Goal: Find specific fact: Find specific fact

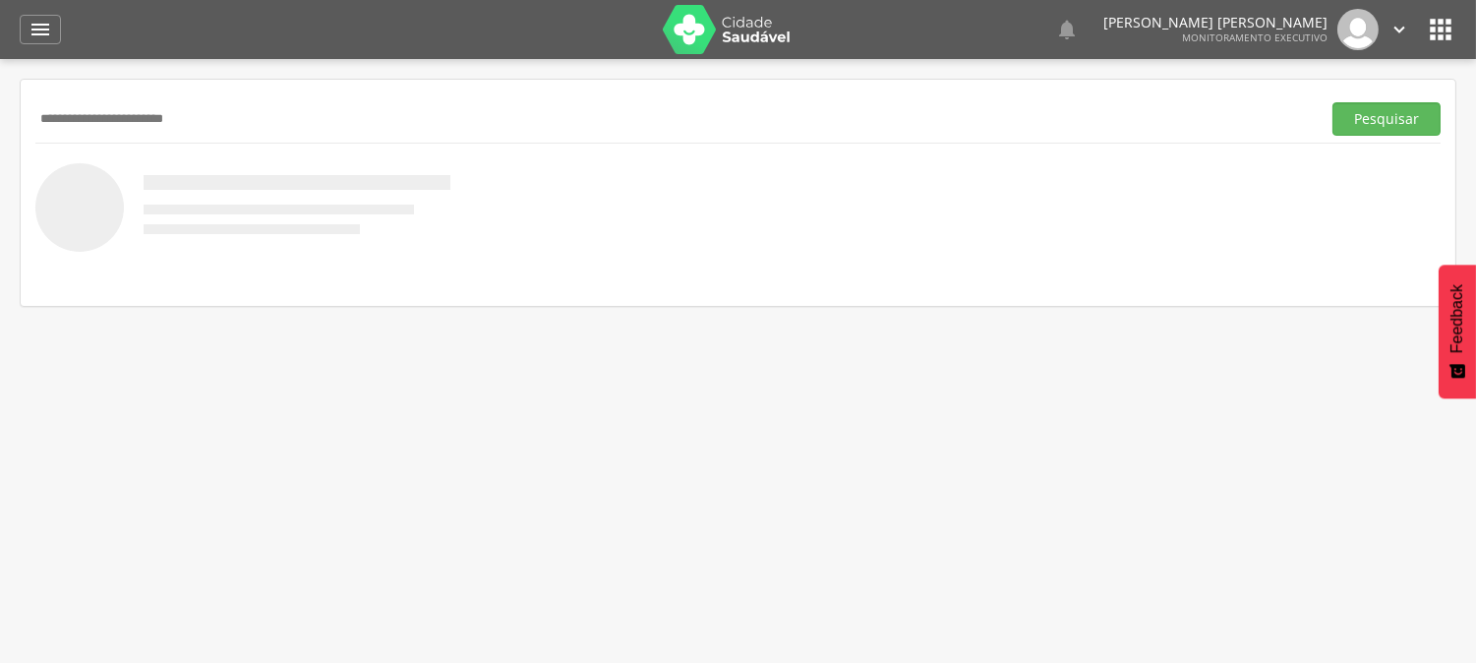
type input "**********"
click at [1332, 102] on button "Pesquisar" at bounding box center [1386, 118] width 108 height 33
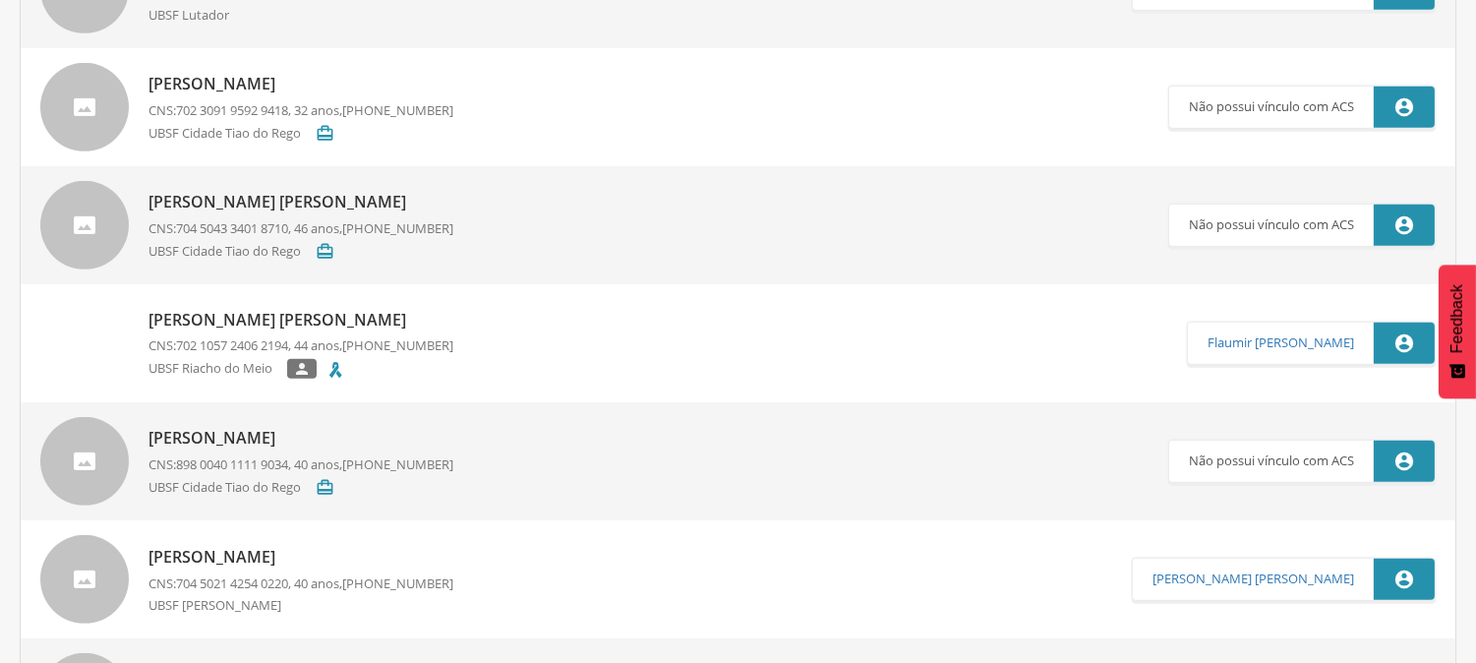
scroll to position [1856, 0]
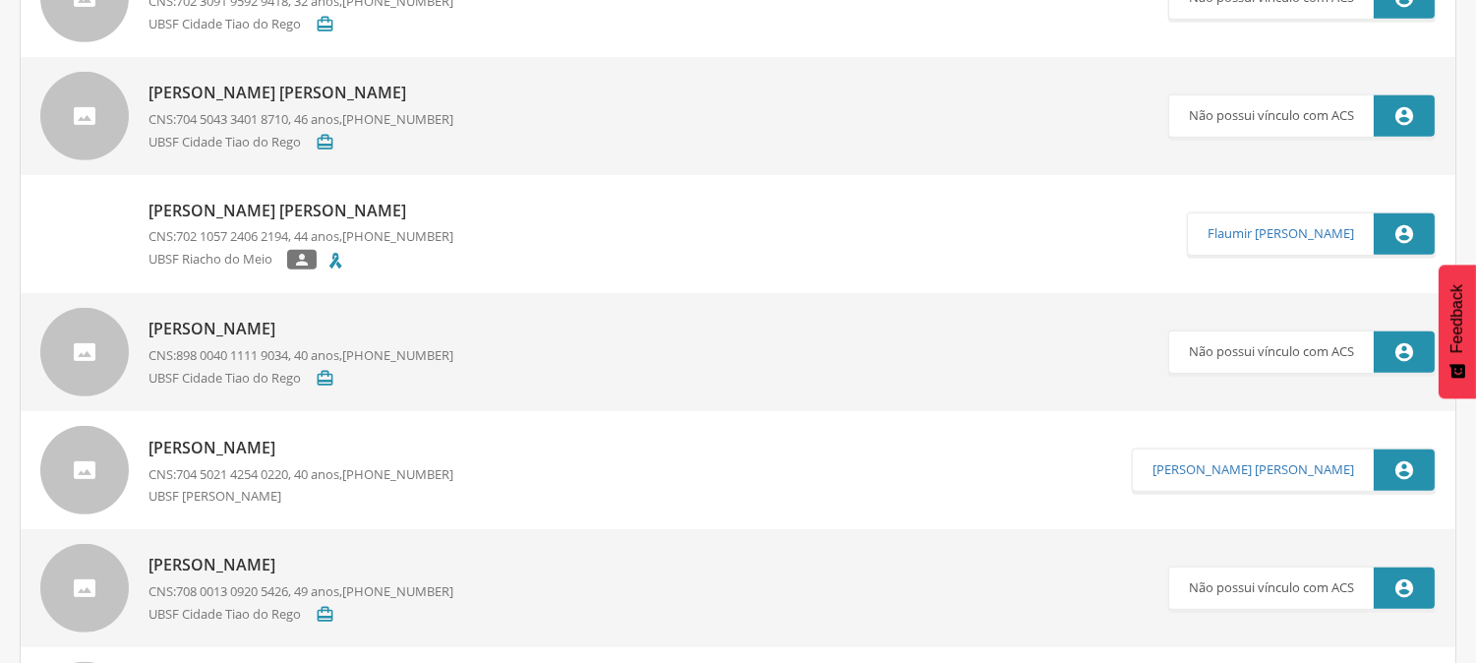
click at [239, 369] on p "UBSF Cidade Tiao do Rego" at bounding box center [231, 379] width 167 height 20
type input "**********"
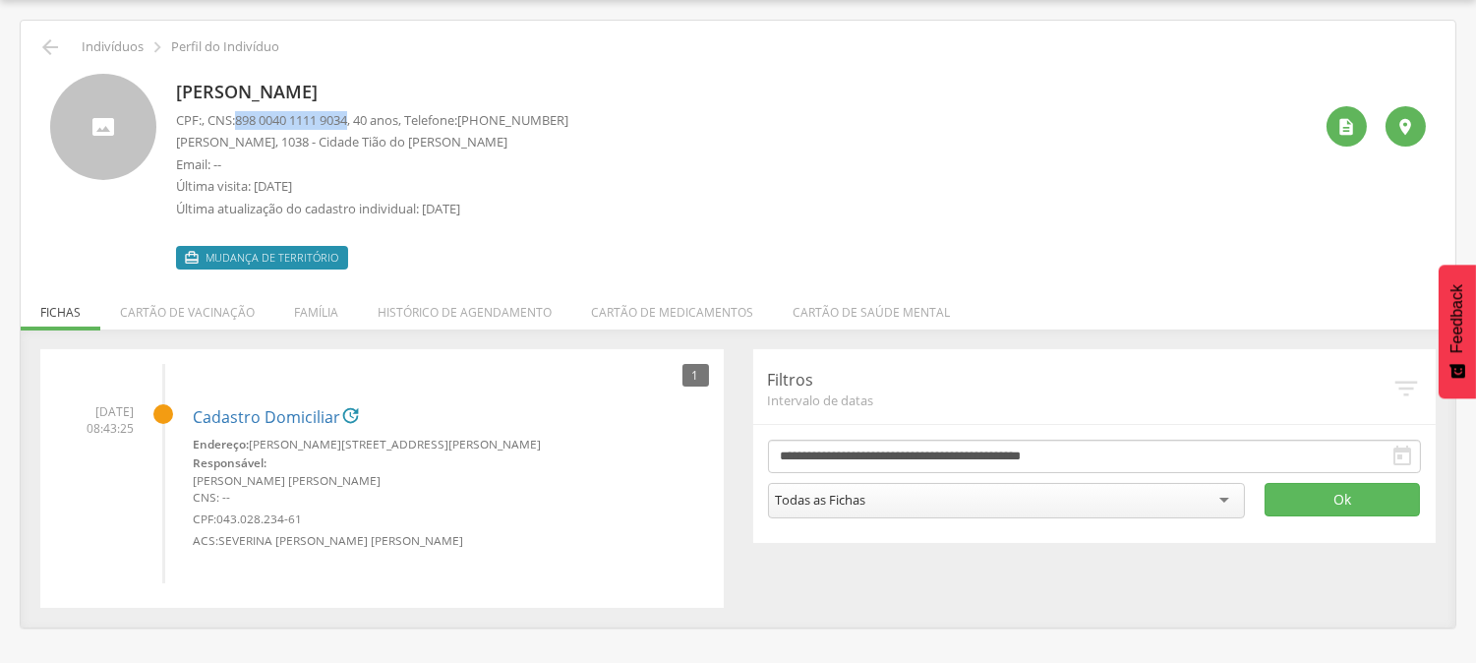
drag, startPoint x: 243, startPoint y: 116, endPoint x: 362, endPoint y: 118, distance: 119.0
click at [362, 118] on p "CPF: , CNS: [PHONE_NUMBER] , 40 anos, Telefone: [PHONE_NUMBER]" at bounding box center [372, 120] width 392 height 19
copy span "898 0040 1111 9034"
click at [47, 40] on icon "" at bounding box center [50, 47] width 24 height 24
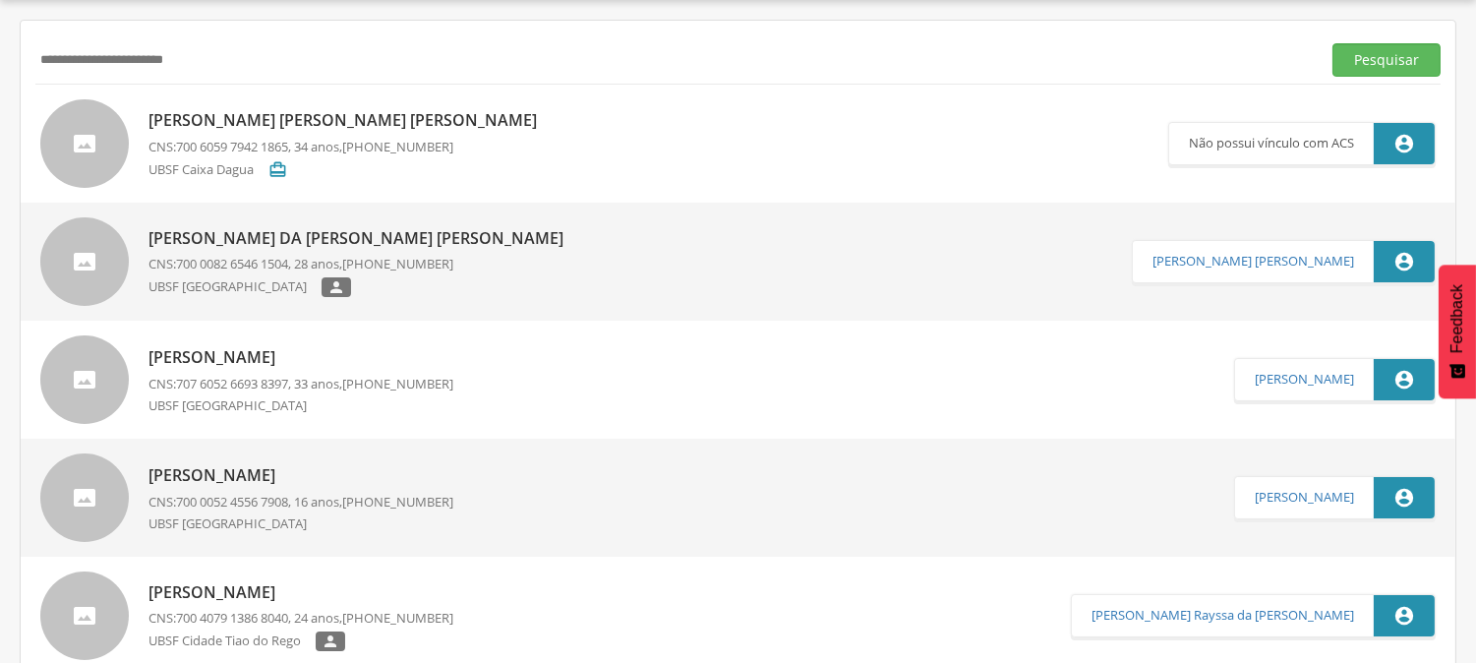
drag, startPoint x: 203, startPoint y: 62, endPoint x: 0, endPoint y: 91, distance: 204.7
click at [0, 91] on div " Supervisão  Distritos  Ubs Coordenador: - Queimadas / PB Intervalo de Tempo…" at bounding box center [738, 331] width 1476 height 663
click at [1332, 43] on button "Pesquisar" at bounding box center [1386, 59] width 108 height 33
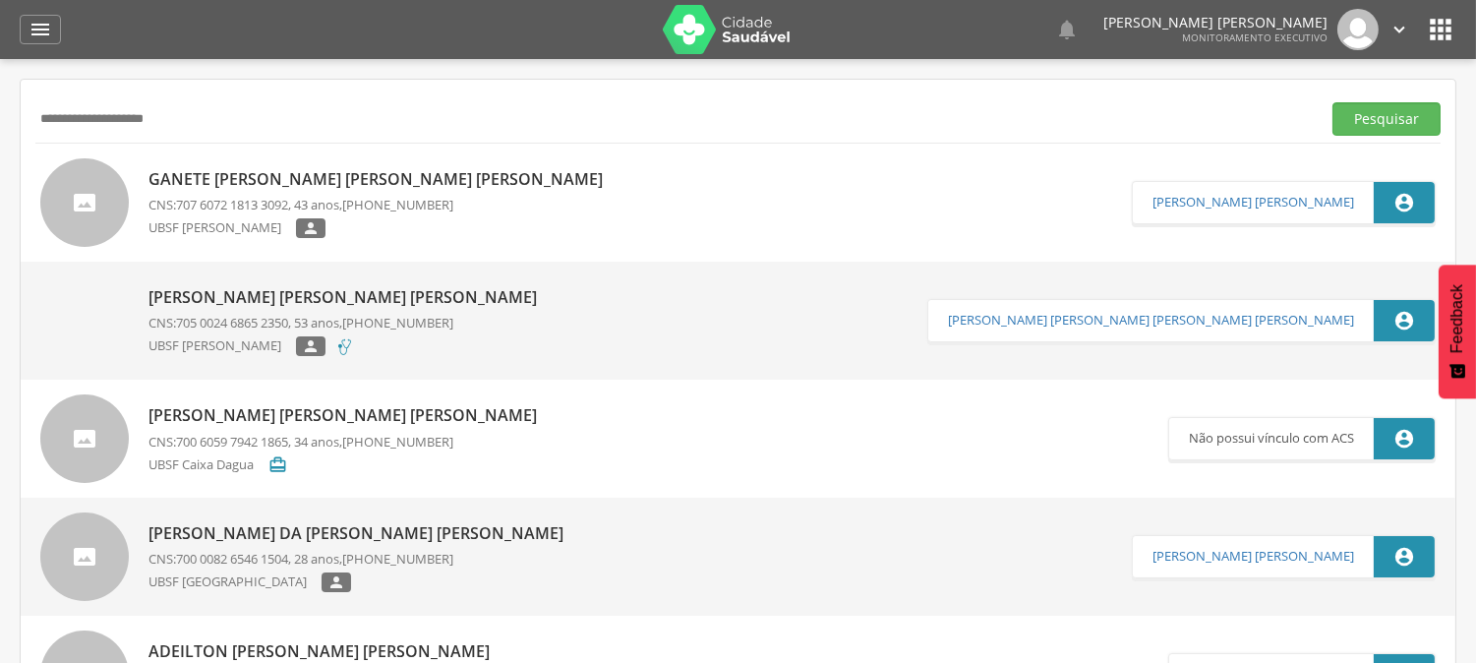
click at [55, 116] on input "**********" at bounding box center [673, 118] width 1277 height 33
type input "**********"
click at [1332, 102] on button "Pesquisar" at bounding box center [1386, 118] width 108 height 33
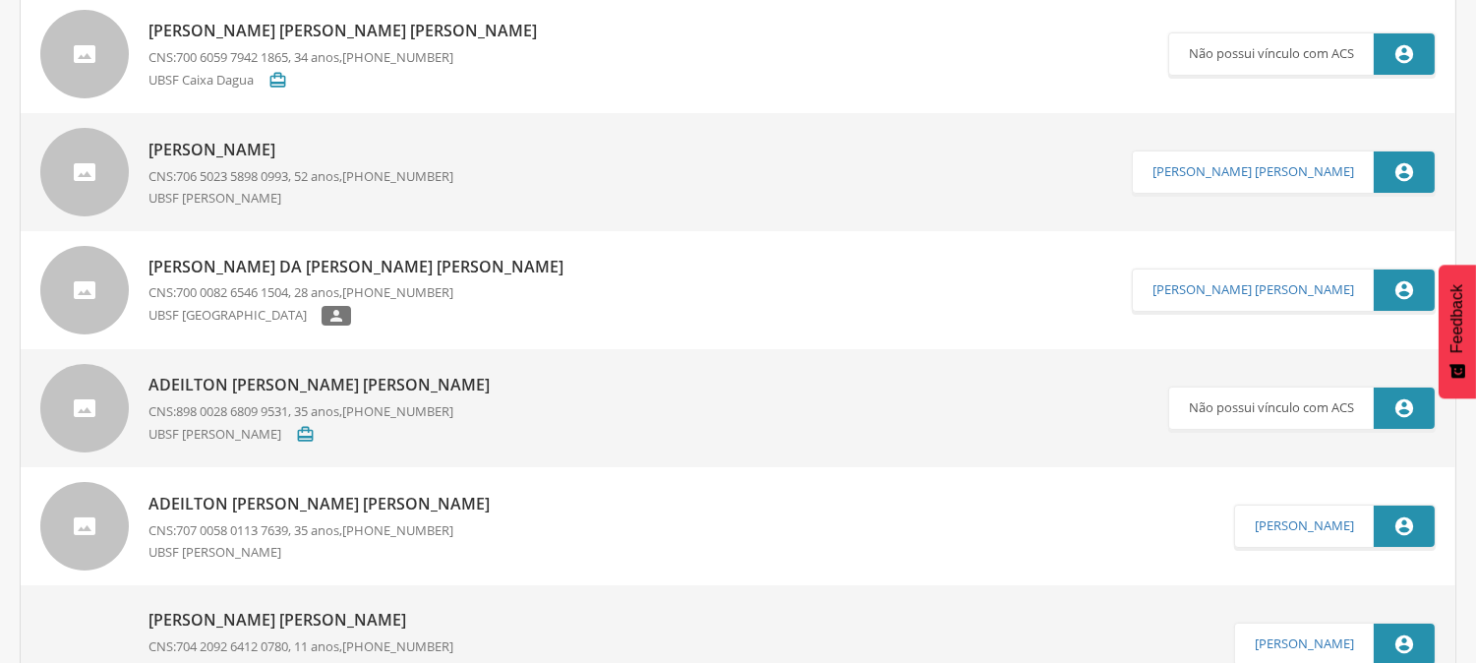
scroll to position [437, 0]
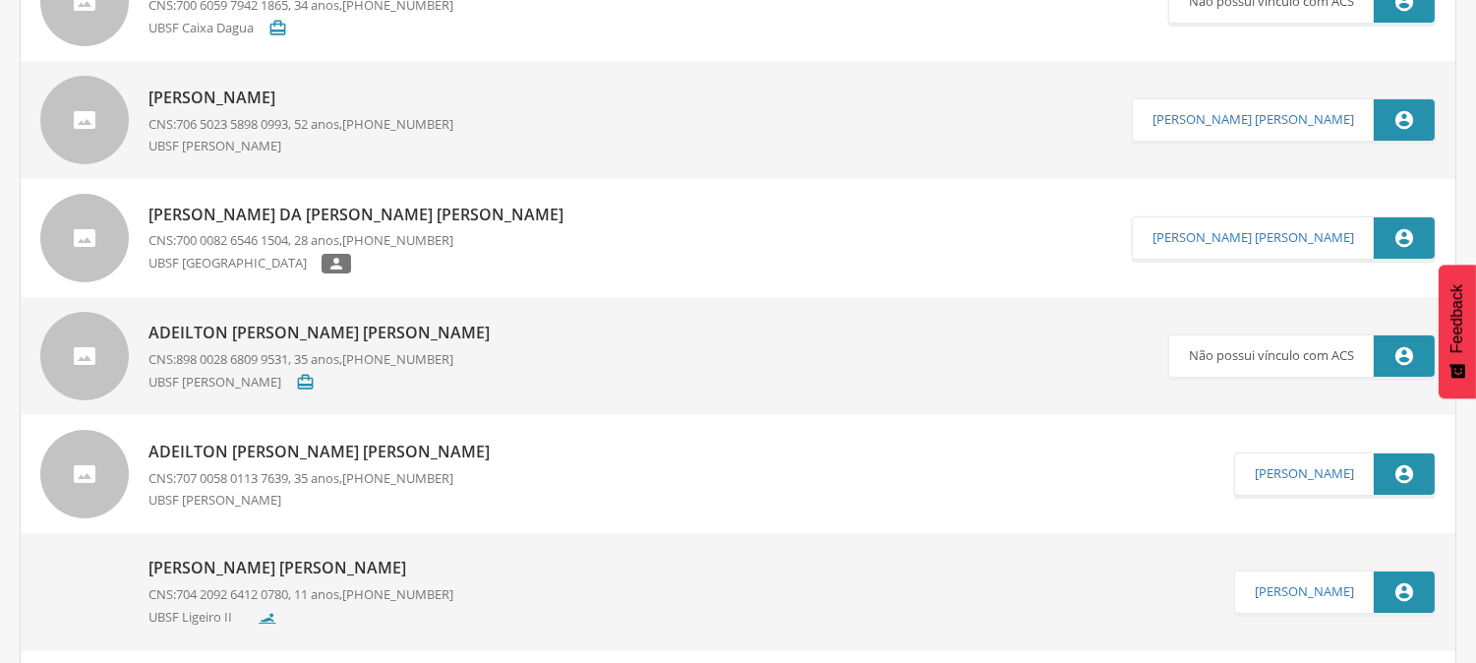
click at [303, 146] on div "UBSF [PERSON_NAME]" at bounding box center [300, 148] width 305 height 23
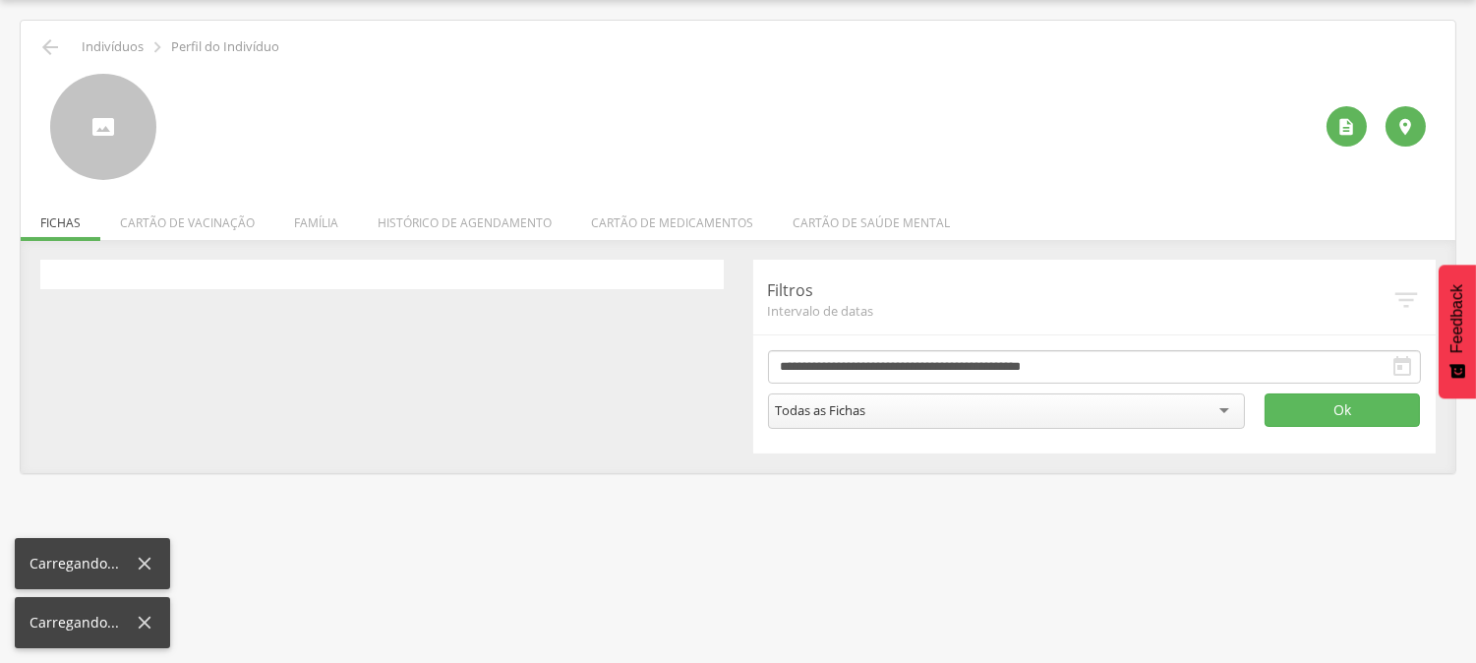
scroll to position [59, 0]
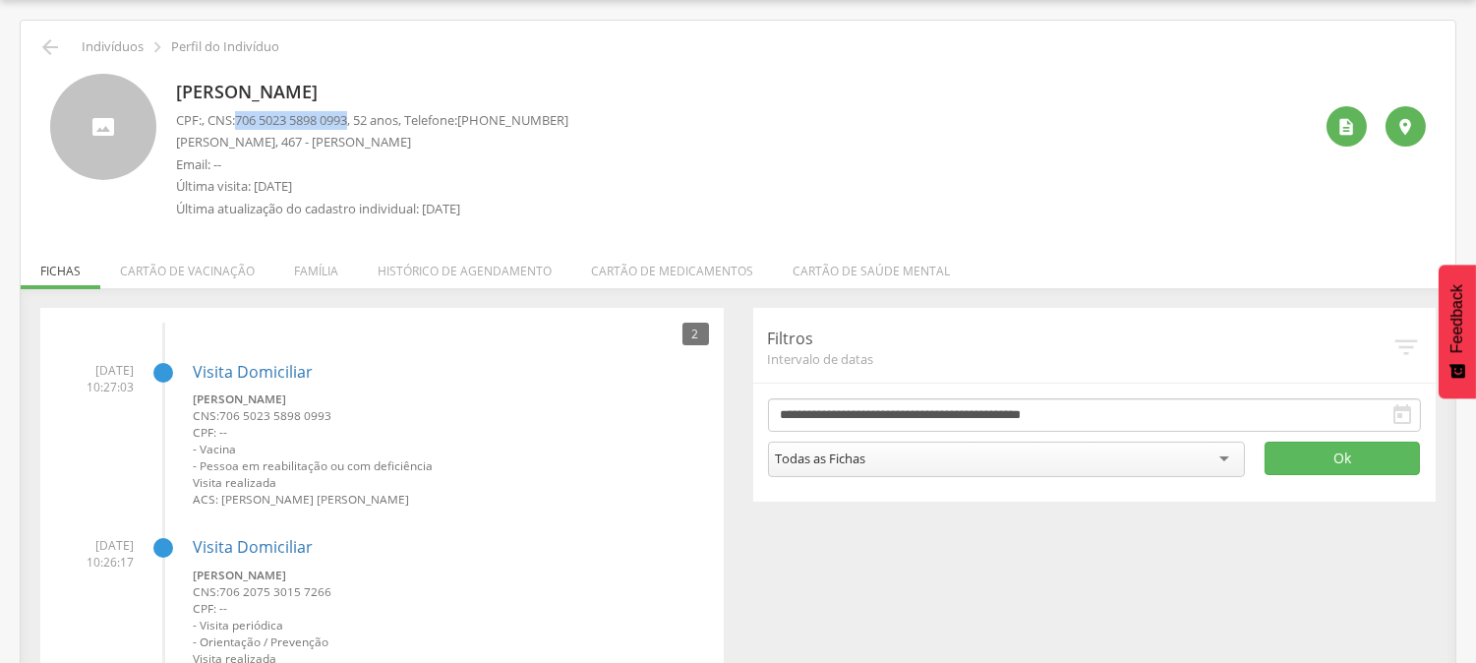
drag, startPoint x: 241, startPoint y: 121, endPoint x: 361, endPoint y: 121, distance: 119.9
click at [361, 121] on p "CPF: , CNS: [PHONE_NUMBER] , 52 anos, Telefone: [PHONE_NUMBER]" at bounding box center [372, 120] width 392 height 19
copy span "706 5023 5898 0993"
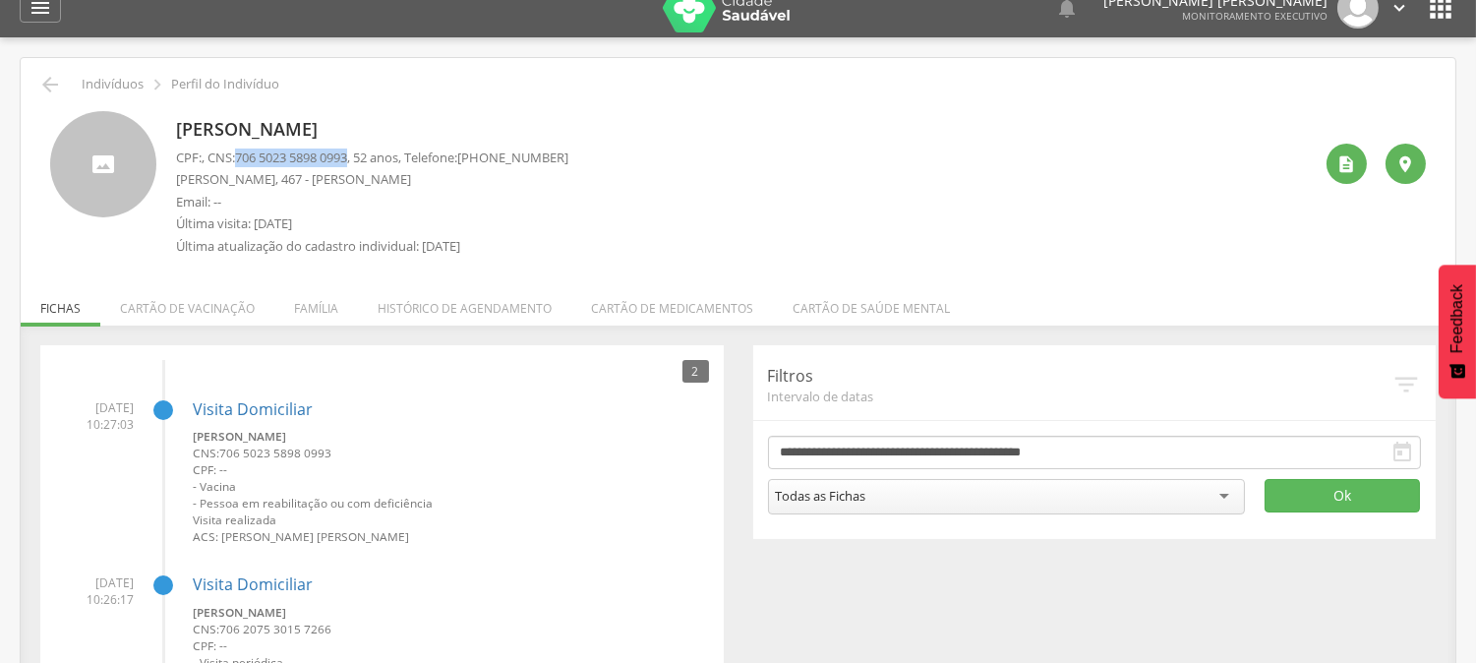
scroll to position [0, 0]
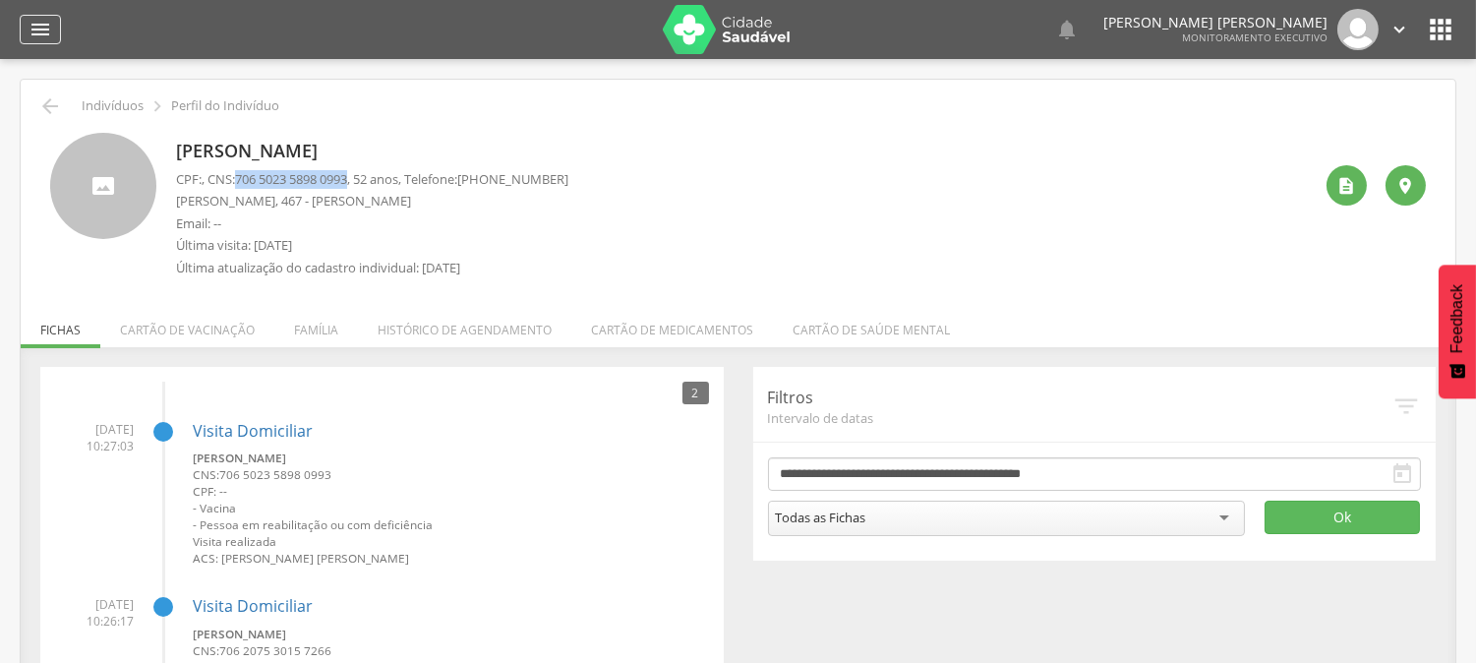
click at [39, 20] on icon "" at bounding box center [41, 30] width 24 height 24
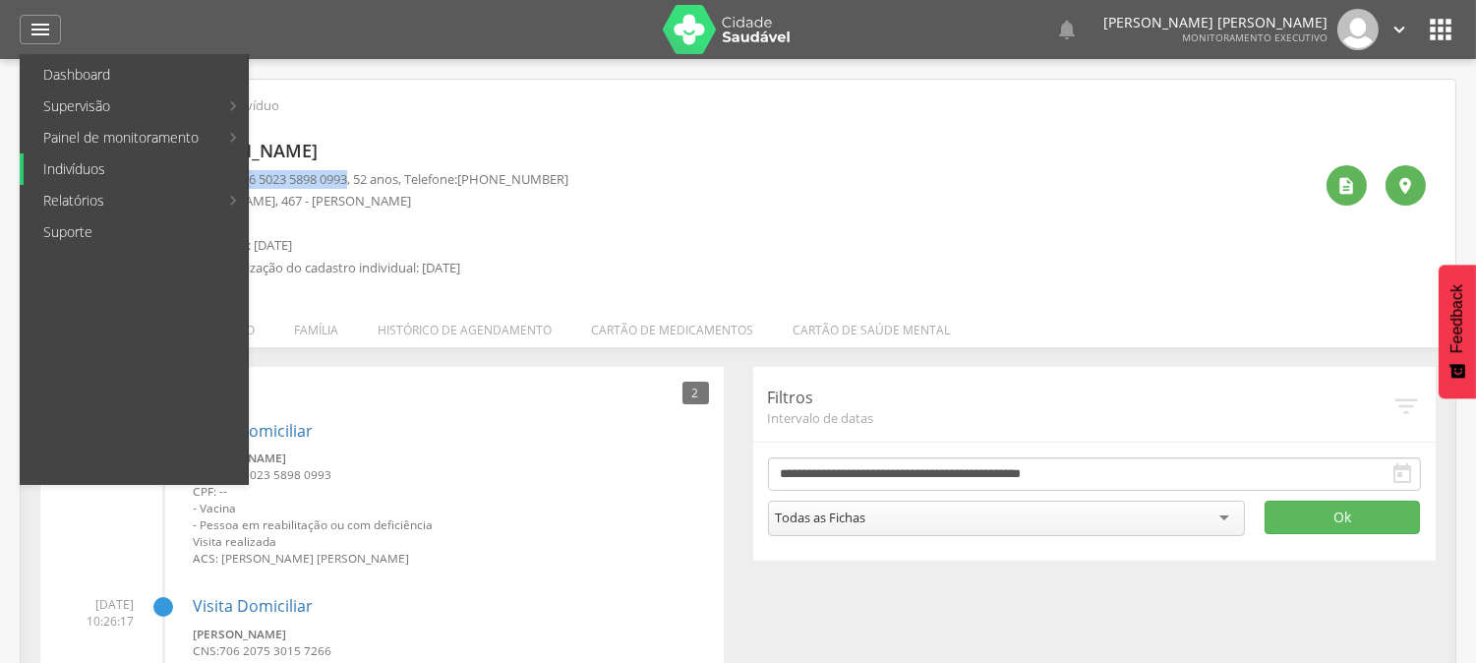
click at [81, 171] on link "Indivíduos" at bounding box center [136, 168] width 224 height 31
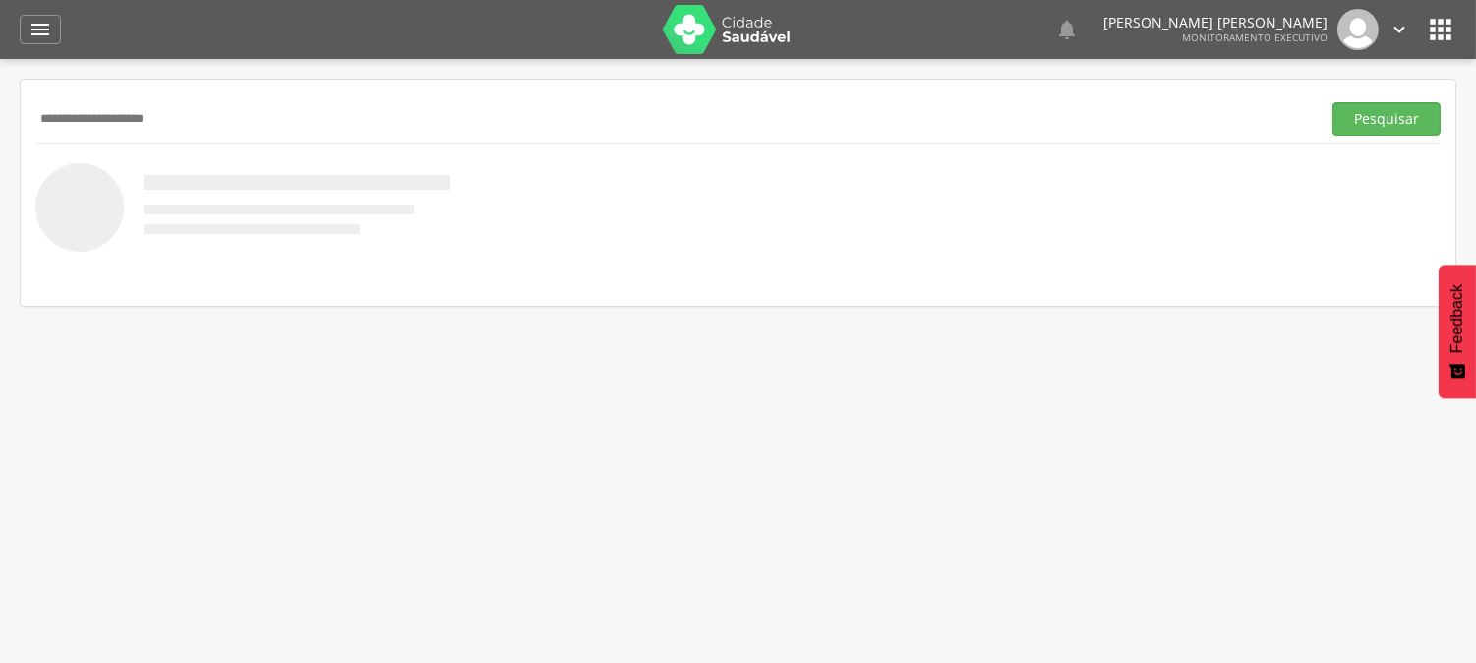
click at [1332, 102] on button "Pesquisar" at bounding box center [1386, 118] width 108 height 33
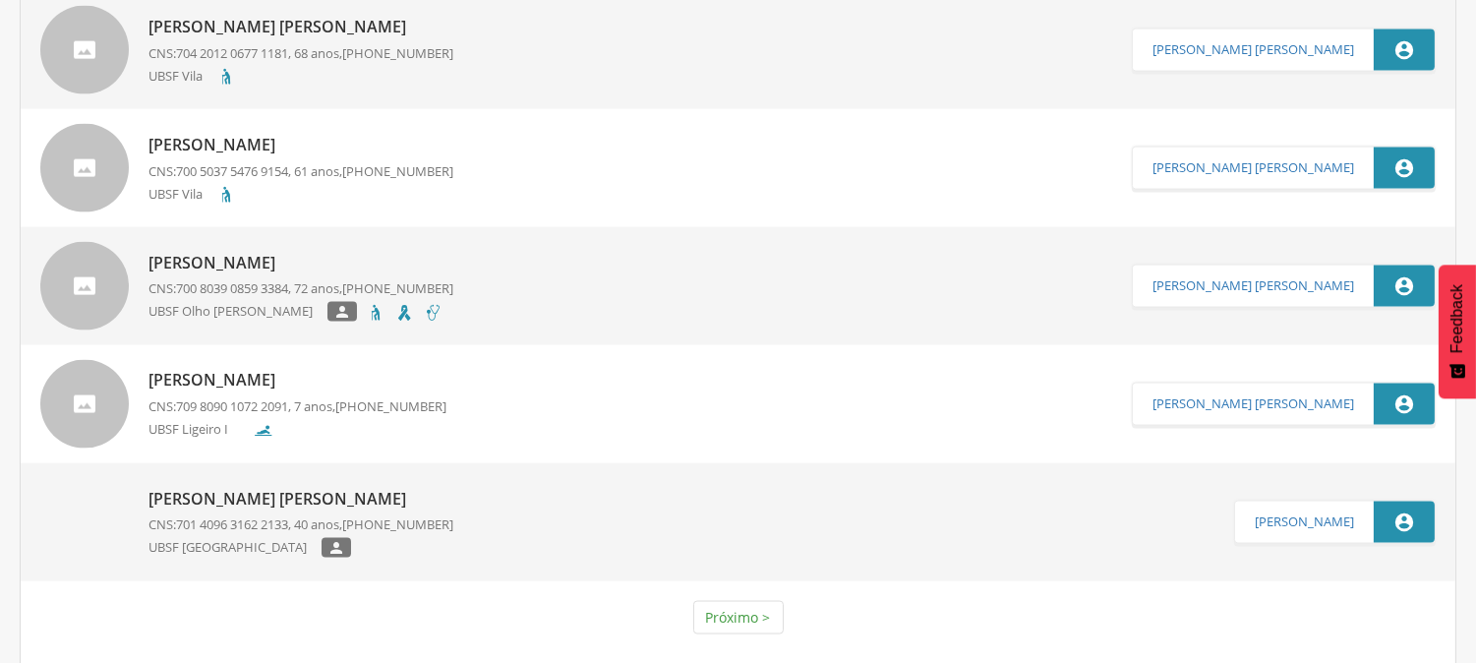
scroll to position [5468, 0]
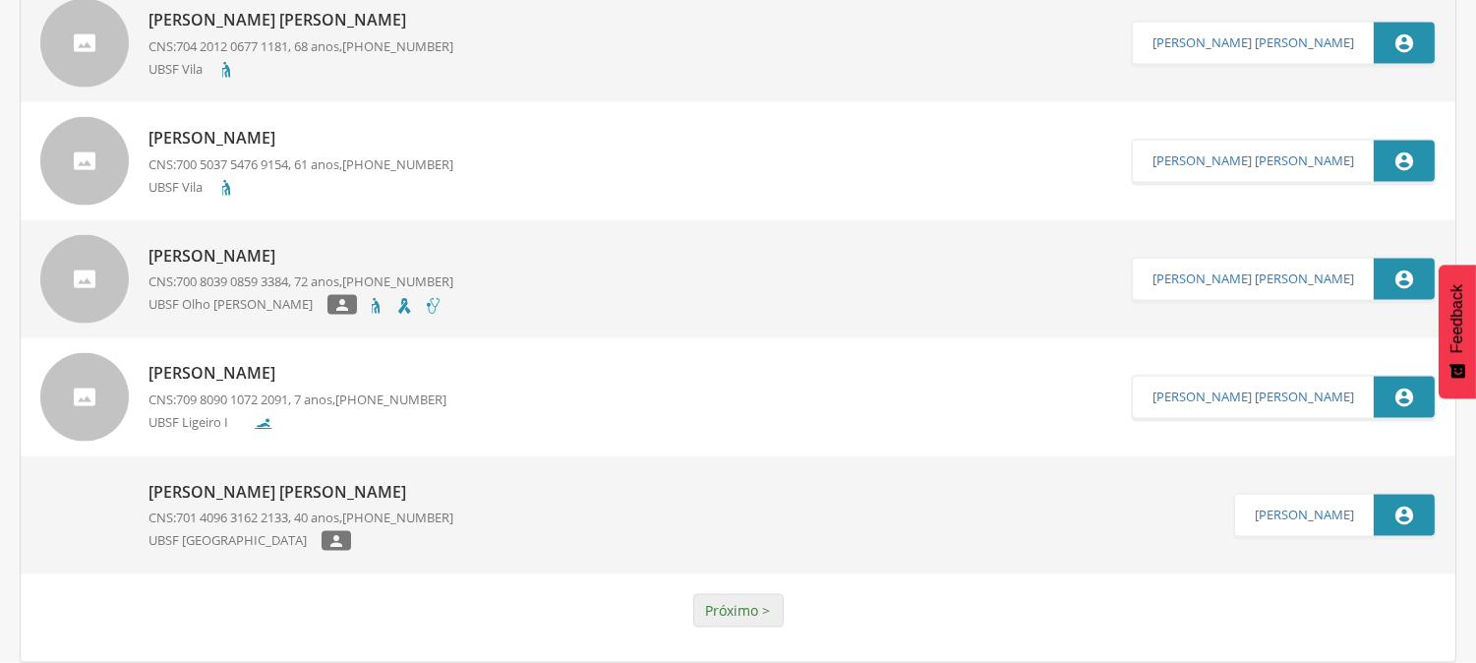
click at [730, 616] on link "Próximo >" at bounding box center [738, 610] width 90 height 33
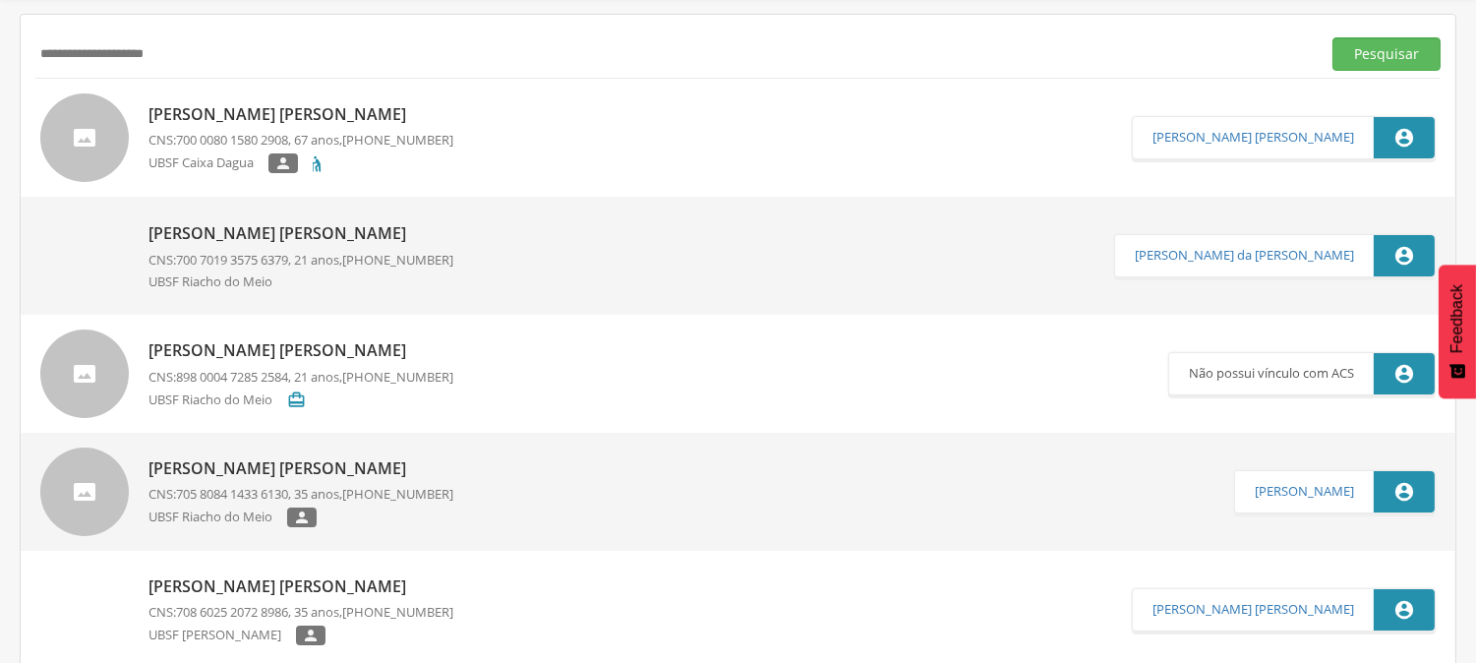
scroll to position [0, 0]
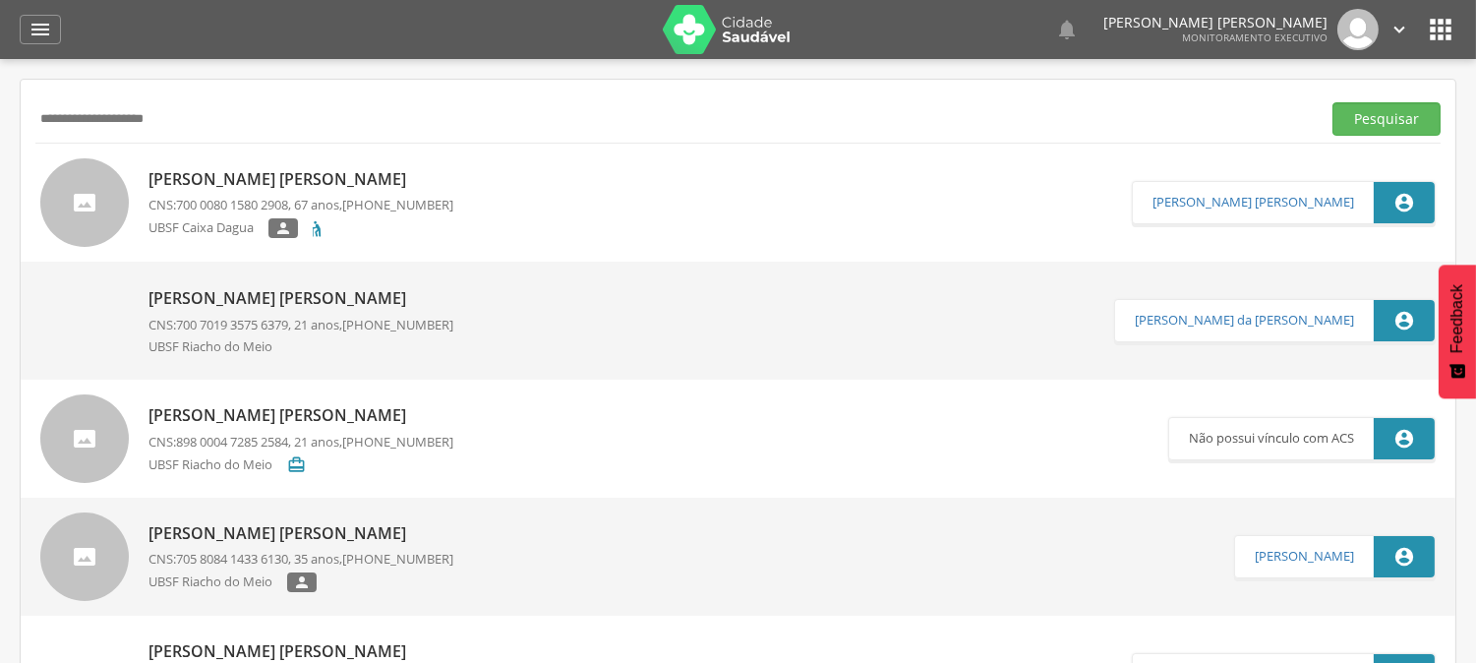
click at [241, 102] on input "**********" at bounding box center [673, 118] width 1277 height 33
click at [1332, 102] on button "Pesquisar" at bounding box center [1386, 118] width 108 height 33
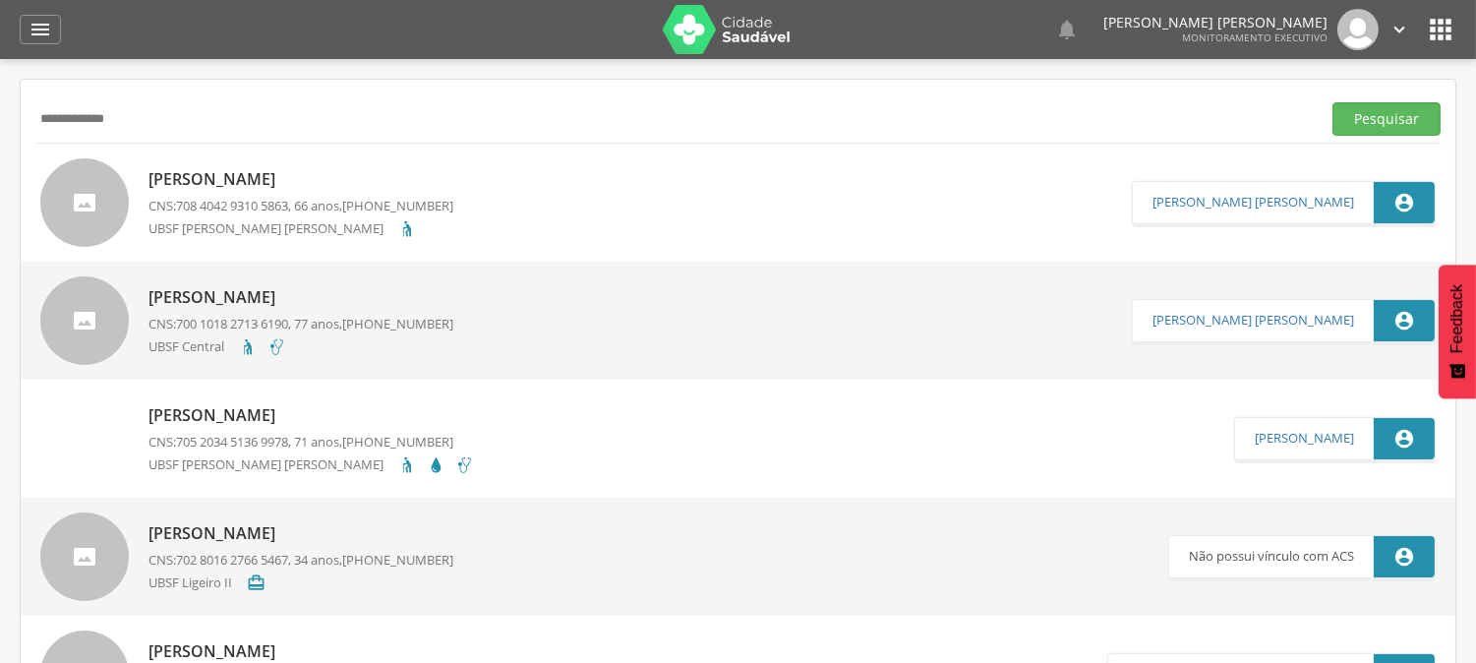
click at [84, 118] on input "**********" at bounding box center [673, 118] width 1277 height 33
click at [129, 109] on input "**********" at bounding box center [673, 118] width 1277 height 33
click at [1332, 102] on button "Pesquisar" at bounding box center [1386, 118] width 108 height 33
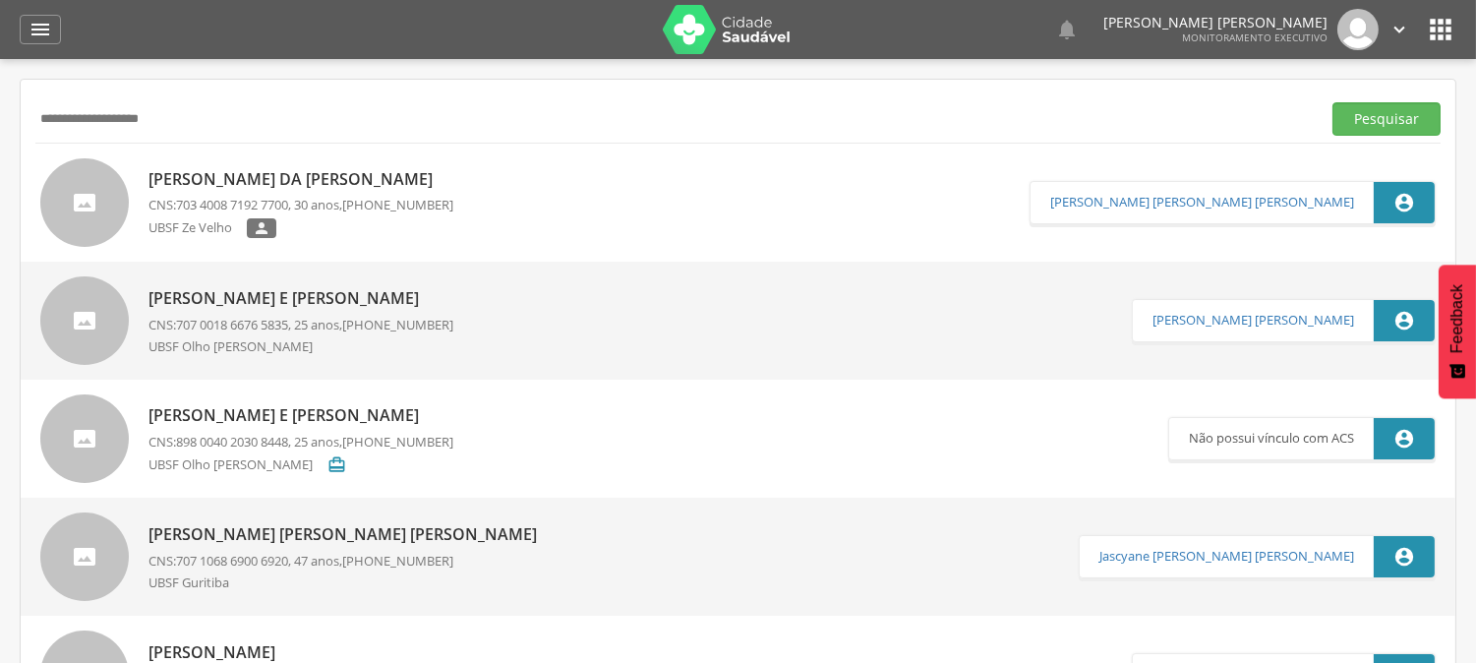
click at [177, 120] on input "**********" at bounding box center [673, 118] width 1277 height 33
click at [1332, 102] on button "Pesquisar" at bounding box center [1386, 118] width 108 height 33
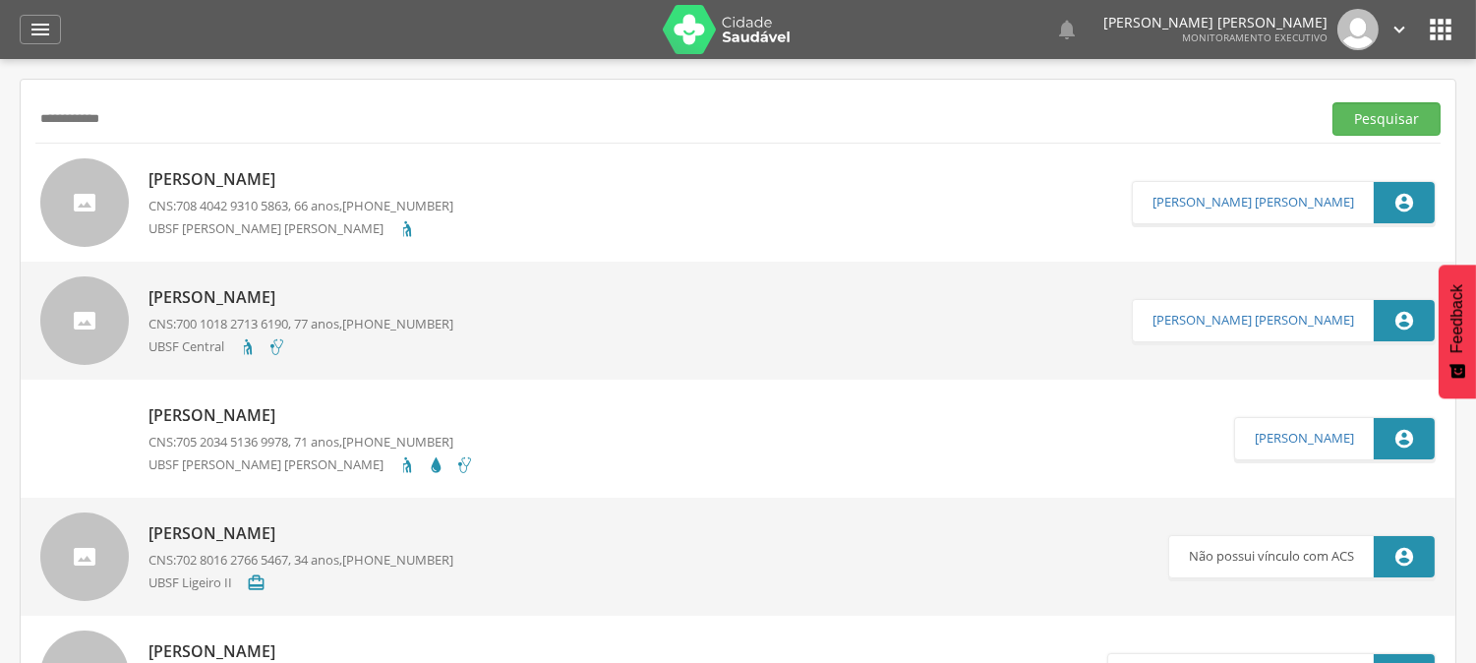
drag, startPoint x: 128, startPoint y: 125, endPoint x: 0, endPoint y: 139, distance: 128.5
click at [0, 139] on div " Supervisão  Distritos  Ubs Coordenador: - Queimadas / PB Intervalo de Tempo…" at bounding box center [738, 390] width 1476 height 663
click at [1332, 102] on button "Pesquisar" at bounding box center [1386, 118] width 108 height 33
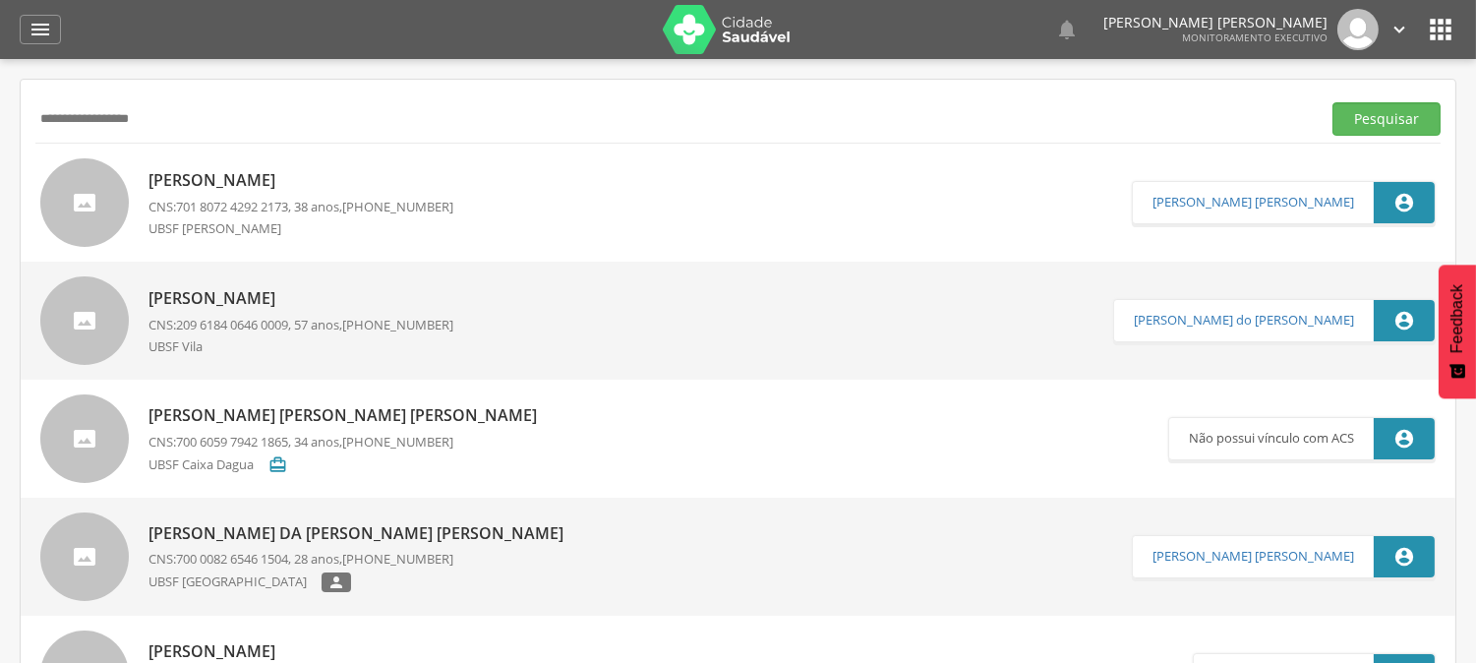
drag, startPoint x: 92, startPoint y: 121, endPoint x: 0, endPoint y: 129, distance: 92.8
click at [0, 129] on div " Supervisão  Distritos  Ubs Coordenador: - Queimadas / PB Intervalo de Tempo…" at bounding box center [738, 390] width 1476 height 663
click at [1332, 102] on button "Pesquisar" at bounding box center [1386, 118] width 108 height 33
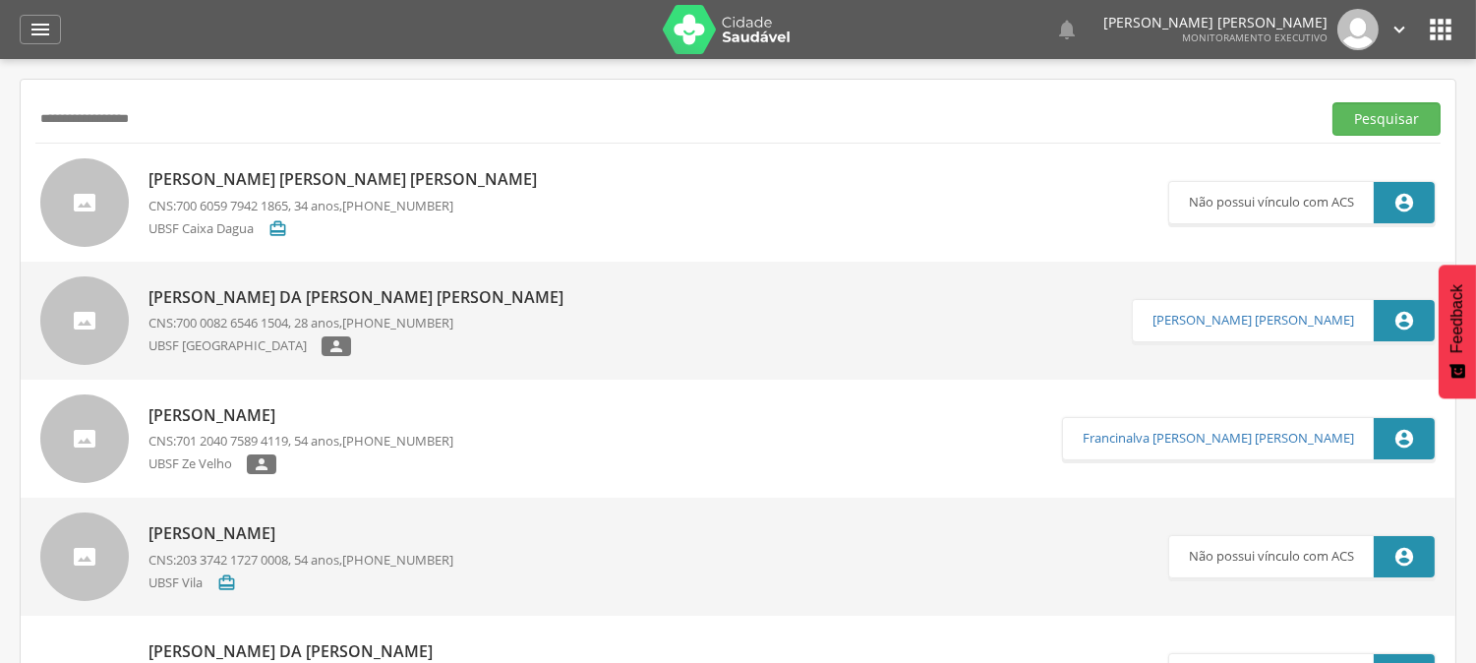
drag, startPoint x: 174, startPoint y: 128, endPoint x: 0, endPoint y: 128, distance: 174.0
click at [0, 128] on div " Supervisão  Distritos  Ubs Coordenador: - Queimadas / PB Intervalo de Tempo…" at bounding box center [738, 390] width 1476 height 663
click at [1332, 102] on button "Pesquisar" at bounding box center [1386, 118] width 108 height 33
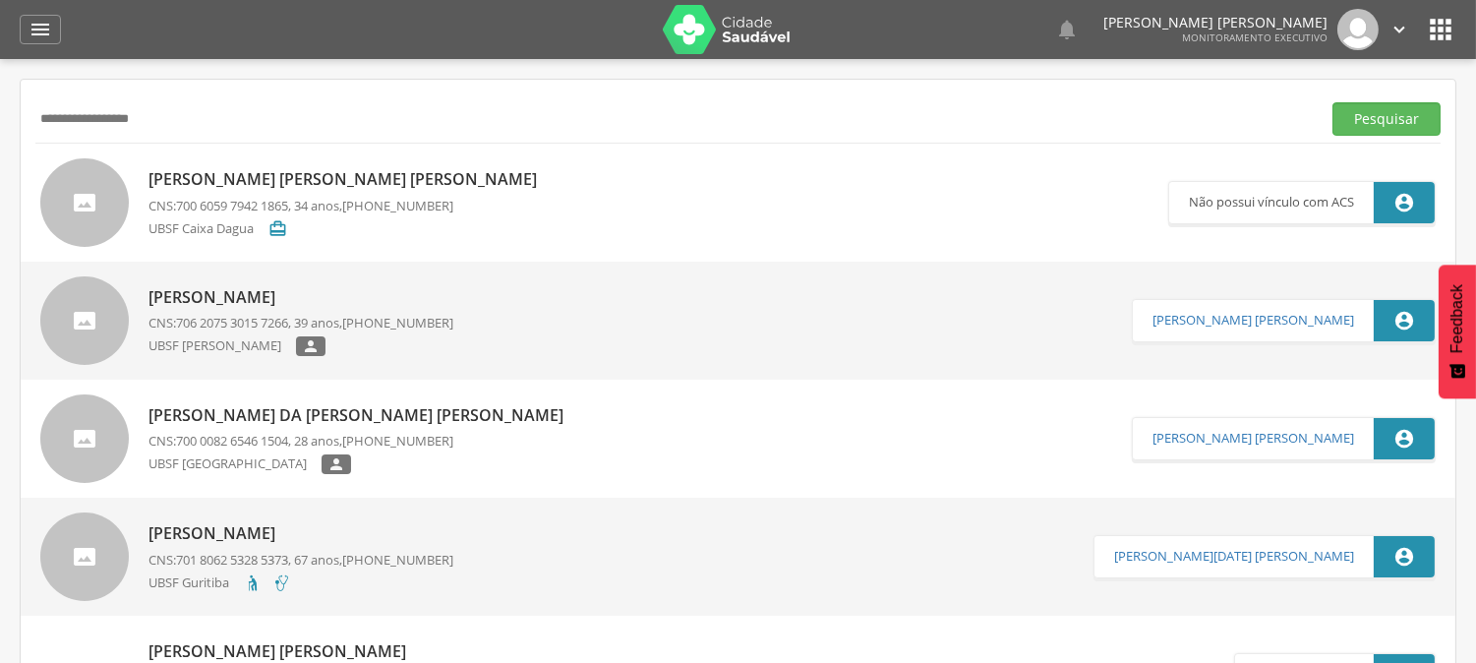
drag, startPoint x: 103, startPoint y: 122, endPoint x: 0, endPoint y: 124, distance: 103.2
click at [0, 124] on div " Supervisão  Distritos  Ubs Coordenador: - Queimadas / PB Intervalo de Tempo…" at bounding box center [738, 390] width 1476 height 663
click at [1332, 102] on button "Pesquisar" at bounding box center [1386, 118] width 108 height 33
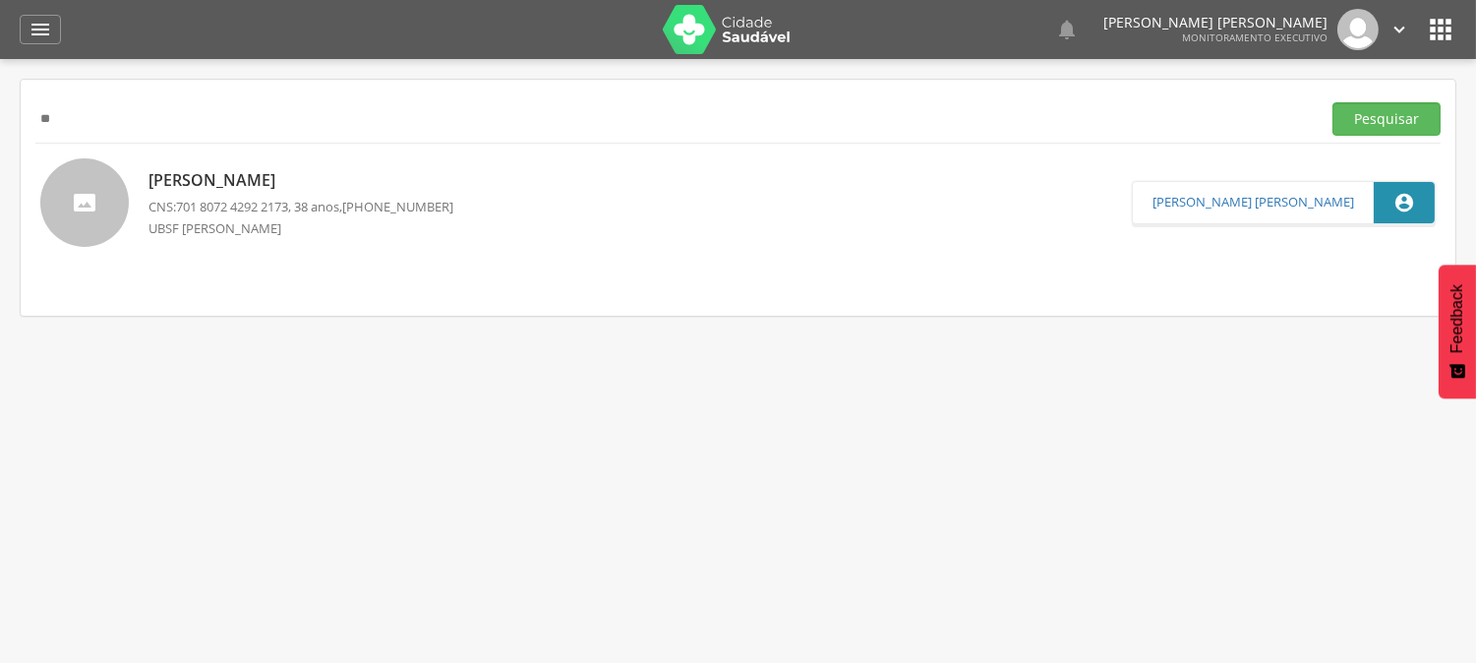
type input "*"
type input "**********"
click at [1332, 102] on button "Pesquisar" at bounding box center [1386, 118] width 108 height 33
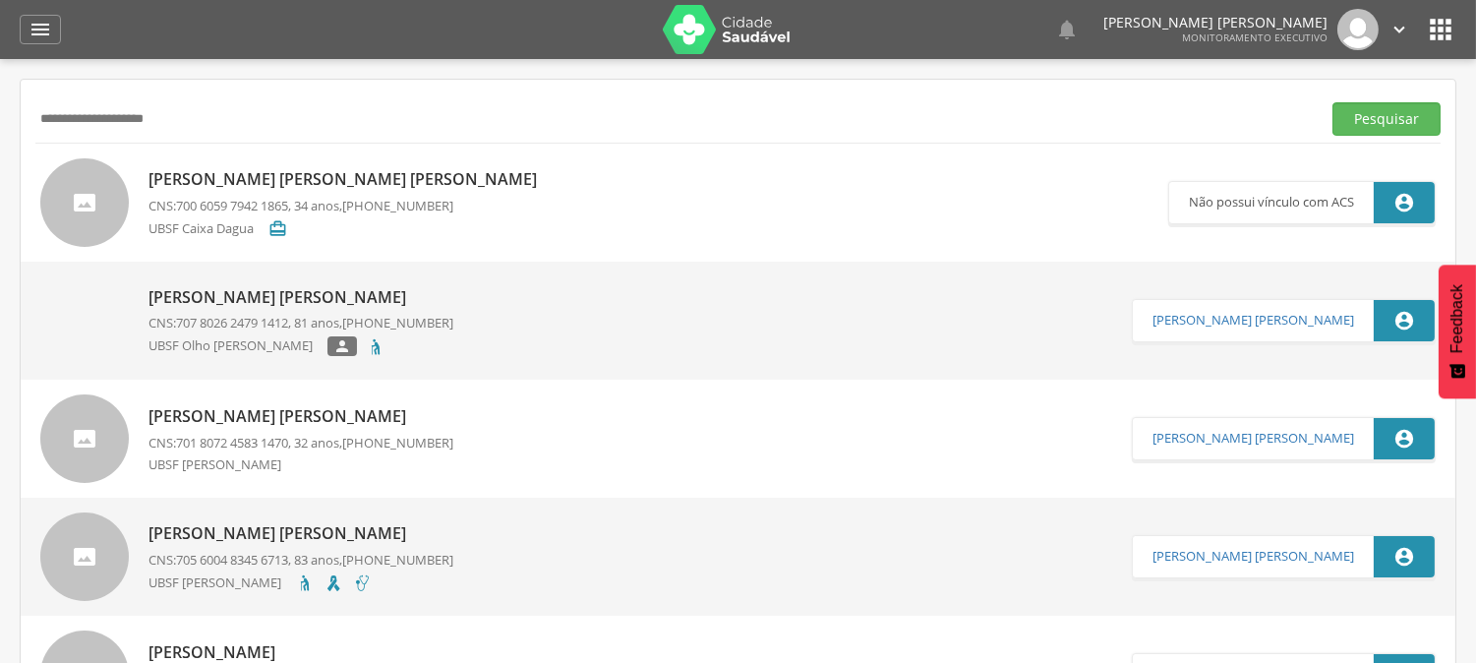
click at [250, 446] on span "701 8072 4583 1470" at bounding box center [232, 443] width 112 height 18
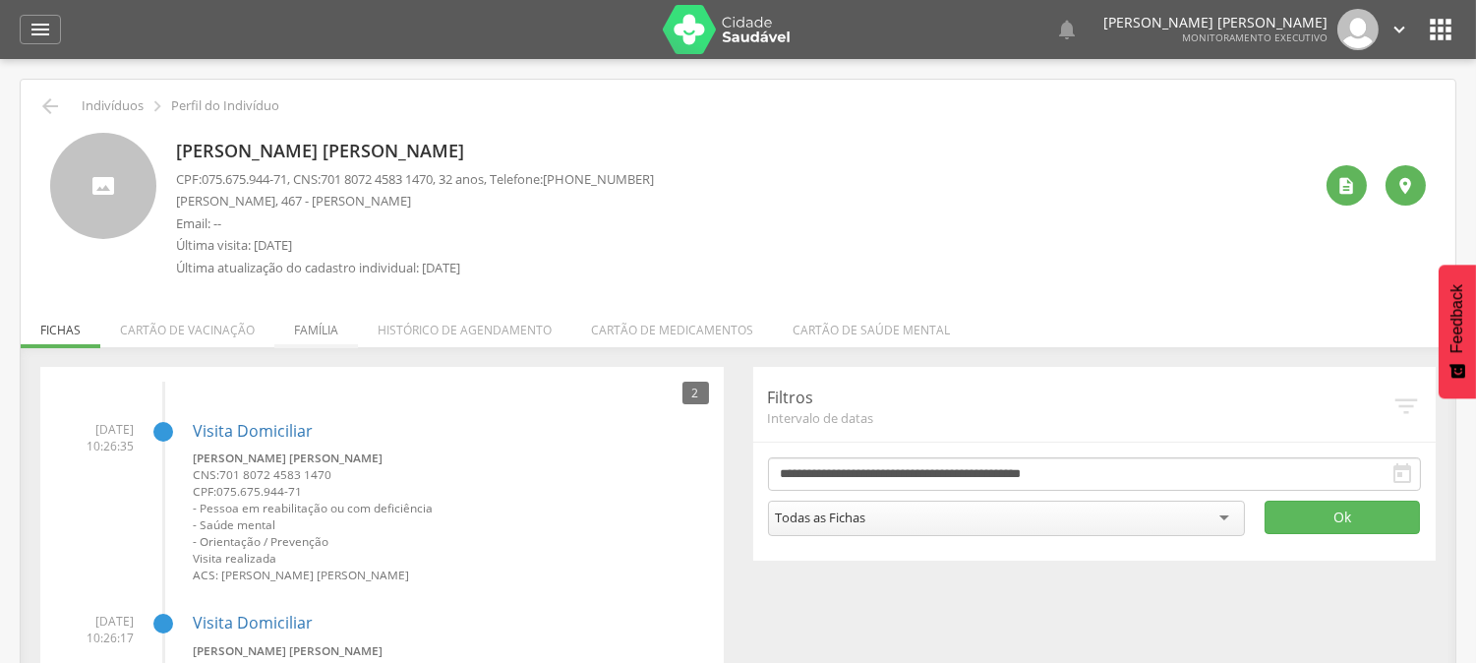
click at [311, 337] on li "Família" at bounding box center [316, 325] width 84 height 46
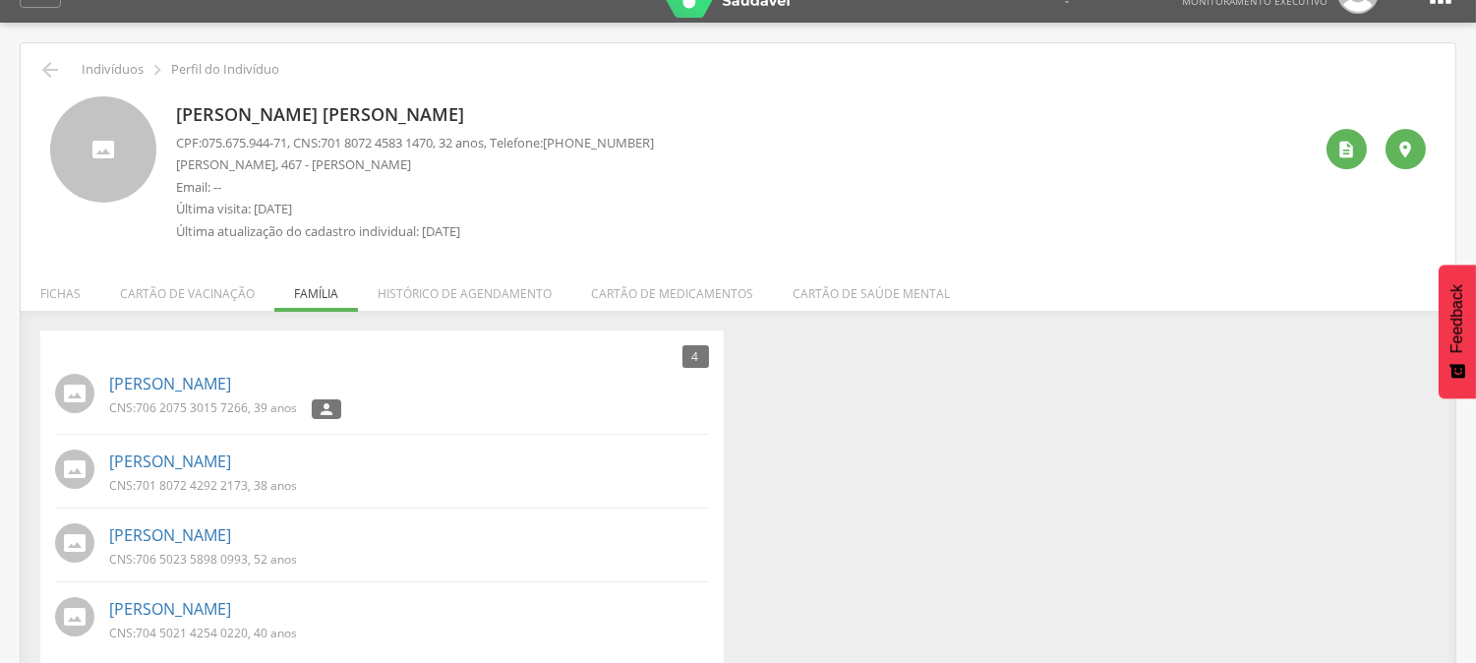
scroll to position [59, 0]
